Goal: Transaction & Acquisition: Purchase product/service

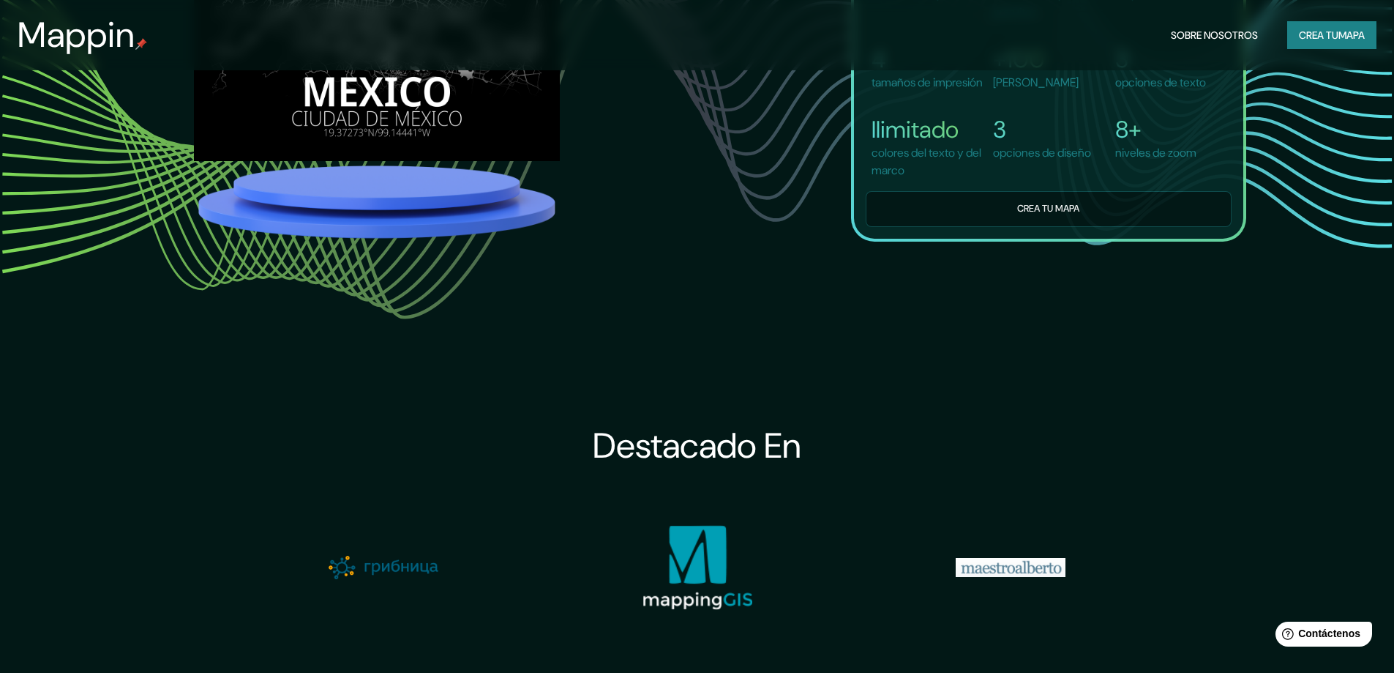
scroll to position [1976, 0]
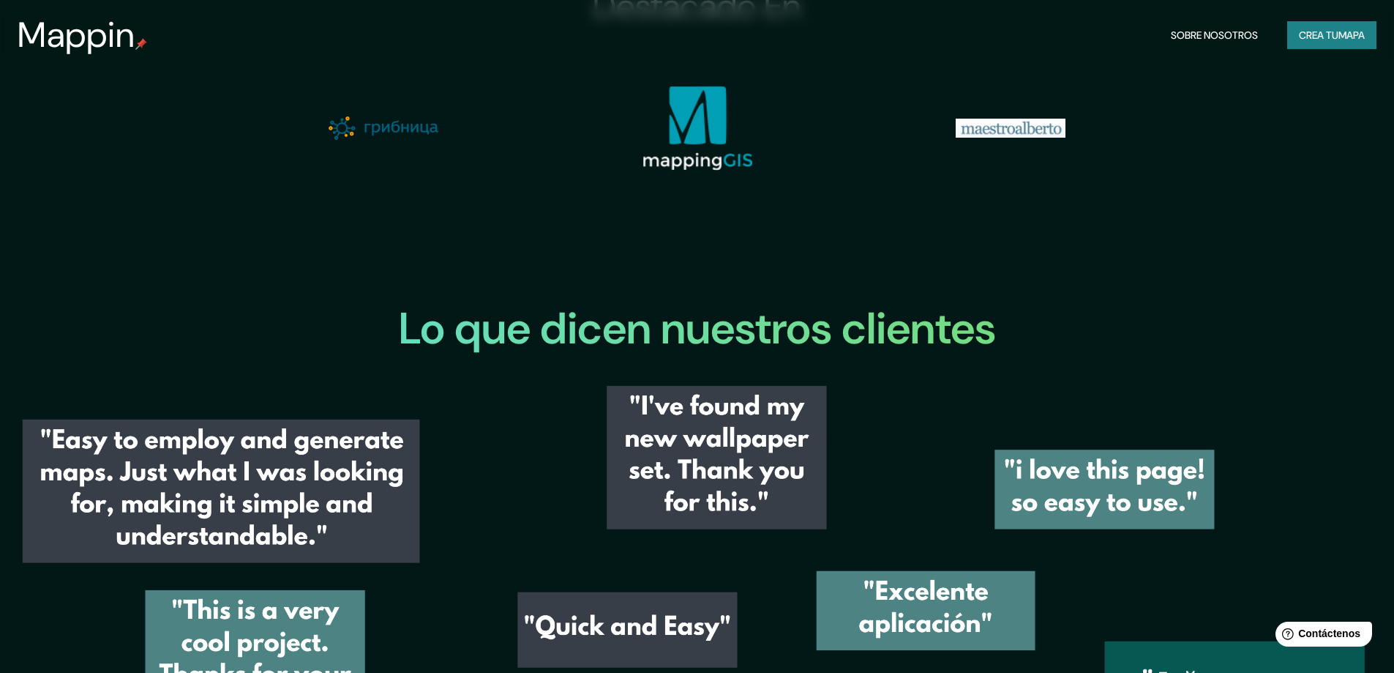
click at [1313, 42] on font "Crea tu" at bounding box center [1319, 35] width 40 height 13
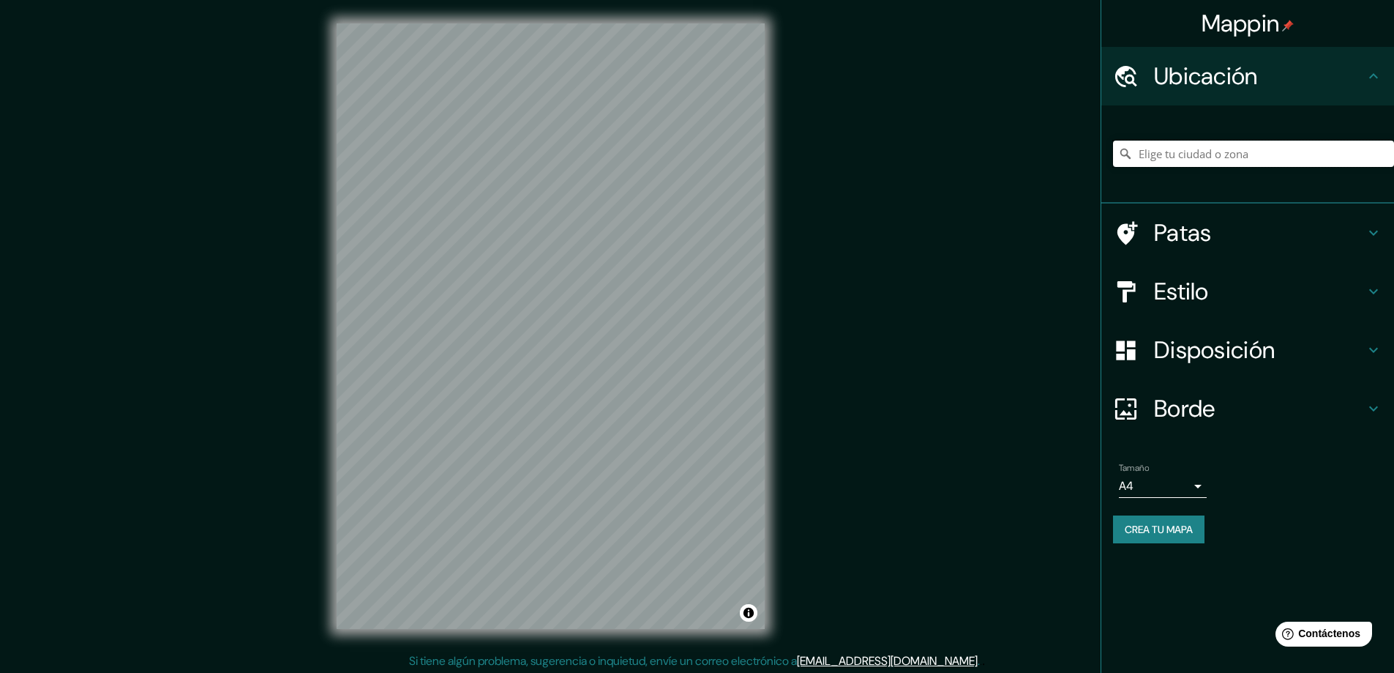
click at [1151, 157] on input "Elige tu ciudad o zona" at bounding box center [1253, 154] width 281 height 26
click at [1167, 153] on input "Elige tu ciudad o zona" at bounding box center [1253, 154] width 281 height 26
paste input "8.432570118729863, -82.42973356485348"
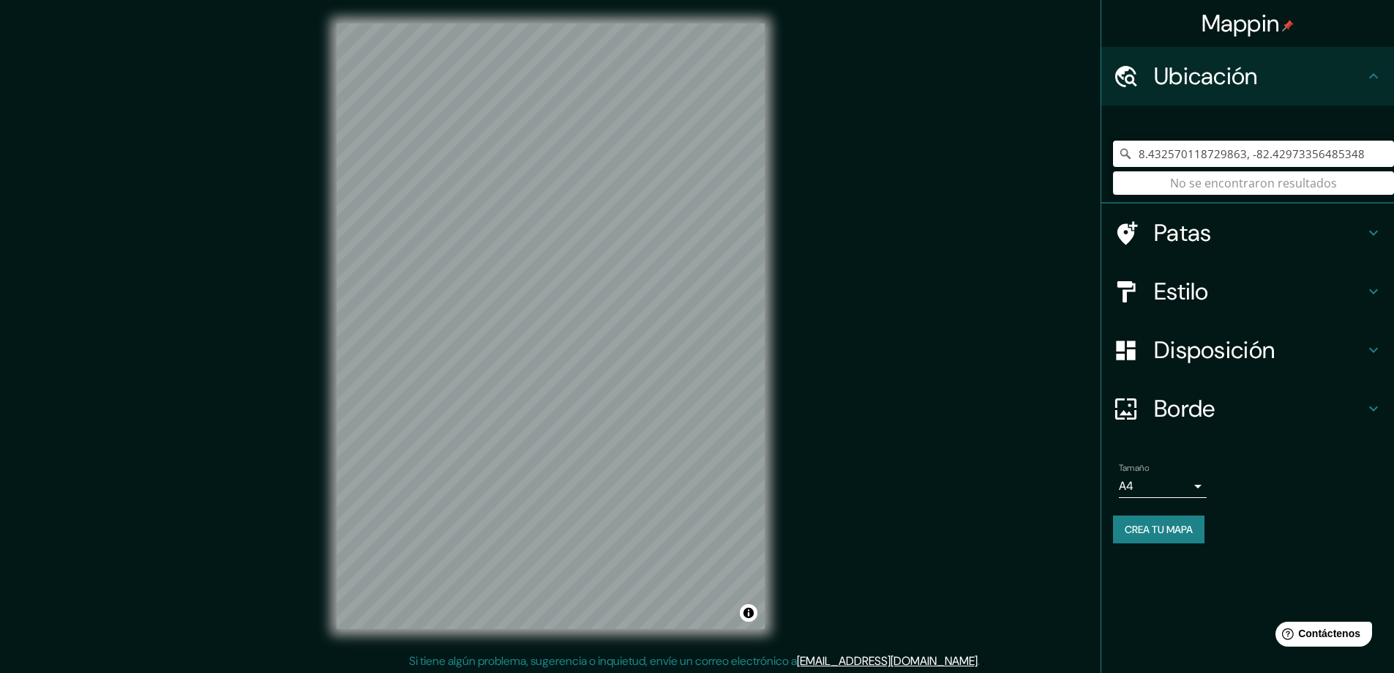
drag, startPoint x: 1360, startPoint y: 154, endPoint x: 1047, endPoint y: 181, distance: 314.4
click at [1047, 181] on div "Mappin Ubicación 8.432570118729863, -82.42973356485348 No se encontraron result…" at bounding box center [697, 337] width 1394 height 675
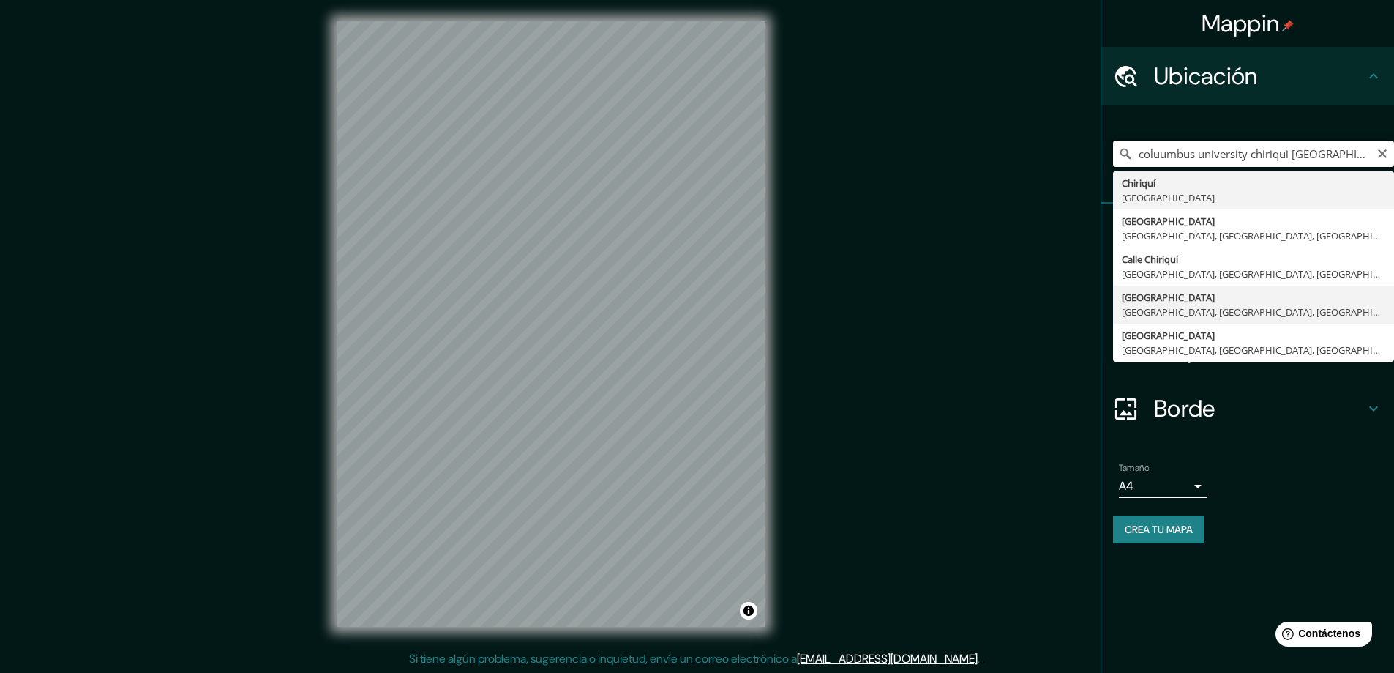
scroll to position [3, 0]
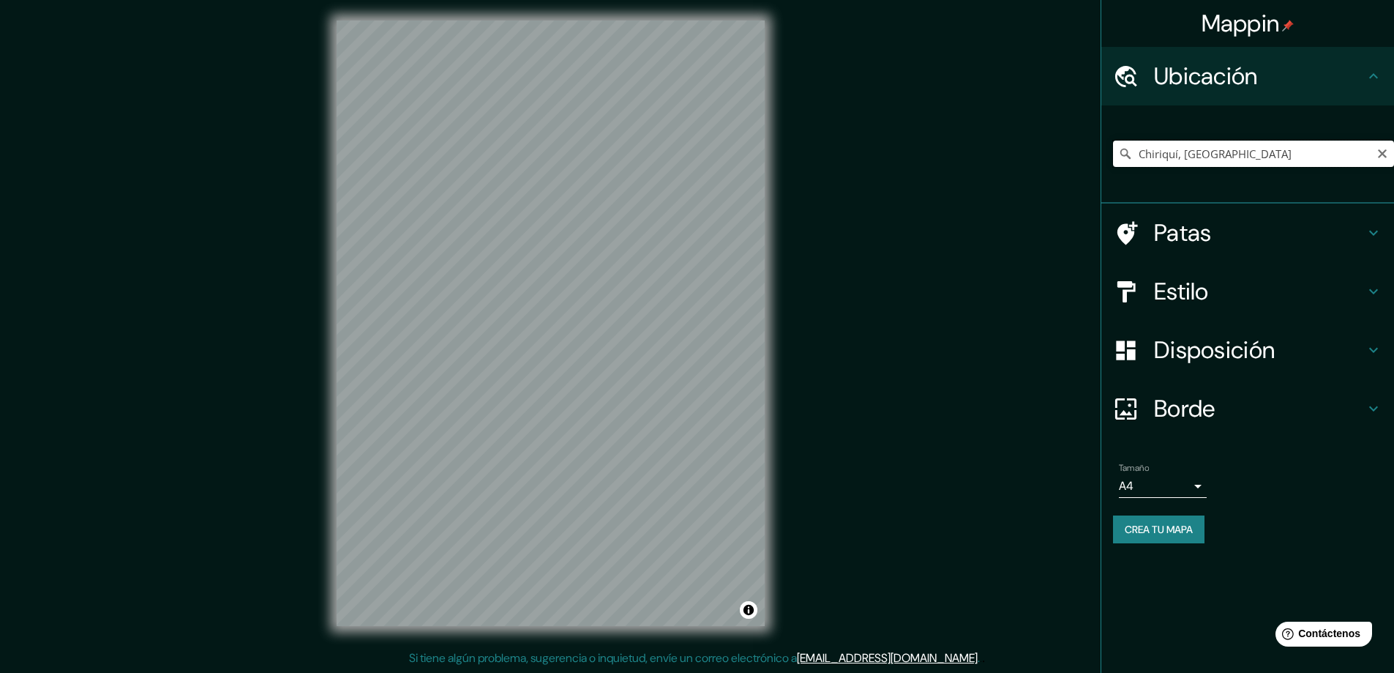
click at [1187, 148] on input "Chiriquí, [GEOGRAPHIC_DATA]" at bounding box center [1253, 154] width 281 height 26
drag, startPoint x: 1141, startPoint y: 139, endPoint x: 1016, endPoint y: 138, distance: 124.4
click at [1016, 138] on div "Mappin Ubicación Chiriquí, Panama Patas Estilo Disposición Borde Elige un borde…" at bounding box center [697, 334] width 1394 height 675
paste input "8.432254940039225, -82.43014910356014"
type input "8.432254940039225, -82.43014910356014"
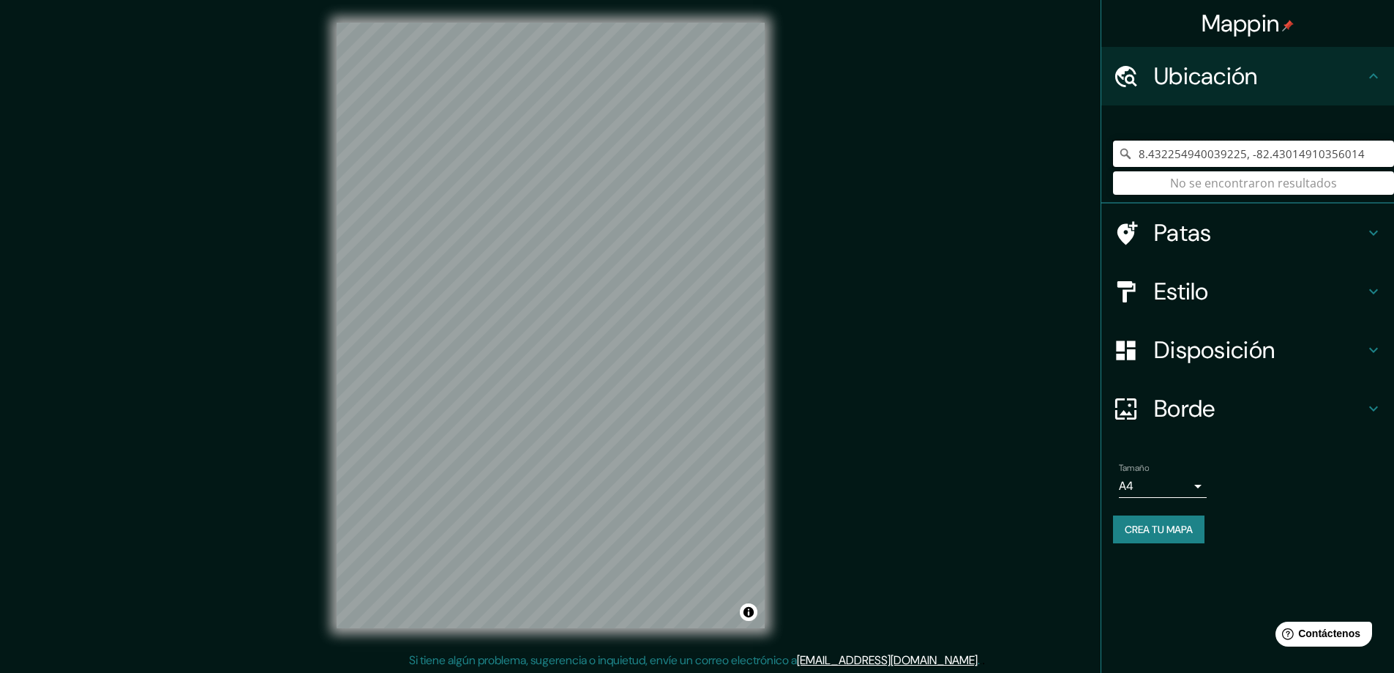
scroll to position [0, 0]
